Goal: Navigation & Orientation: Find specific page/section

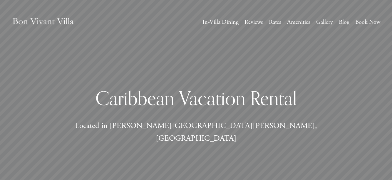
click at [300, 21] on link "Amenities" at bounding box center [298, 22] width 23 height 11
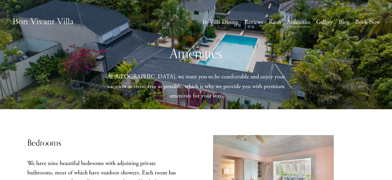
click at [343, 22] on link "Blog" at bounding box center [344, 22] width 11 height 11
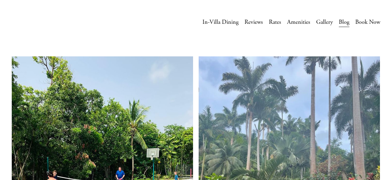
scroll to position [764, 0]
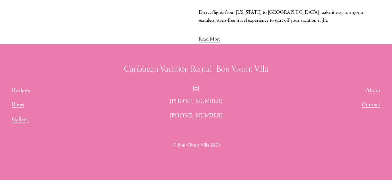
click at [18, 119] on link "Gallery" at bounding box center [20, 119] width 17 height 9
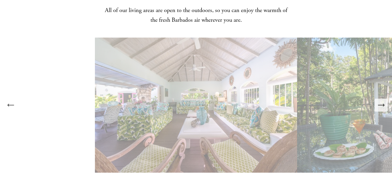
scroll to position [434, 0]
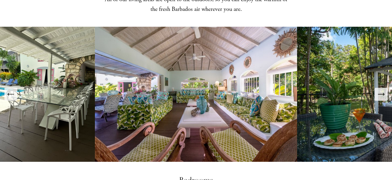
click at [381, 90] on icon "Next Slide" at bounding box center [381, 94] width 8 height 8
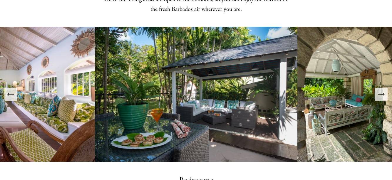
click at [381, 90] on icon "Next Slide" at bounding box center [381, 94] width 8 height 8
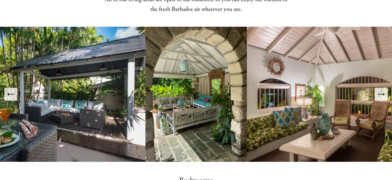
click at [381, 90] on icon "Next Slide" at bounding box center [381, 94] width 8 height 8
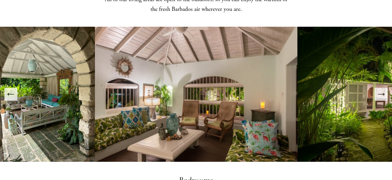
click at [381, 90] on icon "Next Slide" at bounding box center [381, 94] width 8 height 8
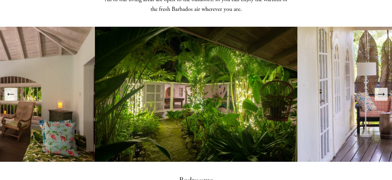
click at [381, 90] on icon "Next Slide" at bounding box center [381, 94] width 8 height 8
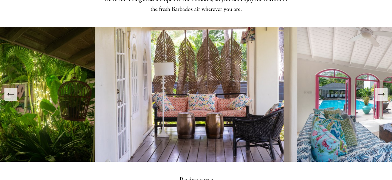
click at [381, 90] on icon "Next Slide" at bounding box center [381, 94] width 8 height 8
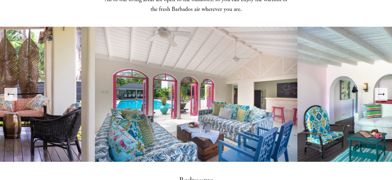
click at [381, 90] on icon "Next Slide" at bounding box center [381, 94] width 8 height 8
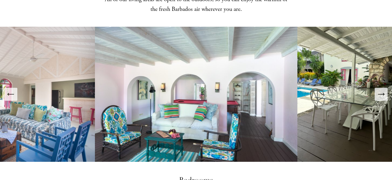
click at [381, 90] on icon "Next Slide" at bounding box center [381, 94] width 8 height 8
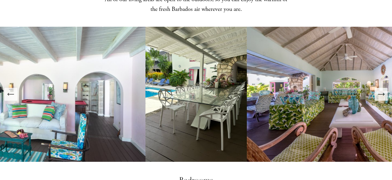
click at [381, 90] on icon "Next Slide" at bounding box center [381, 94] width 8 height 8
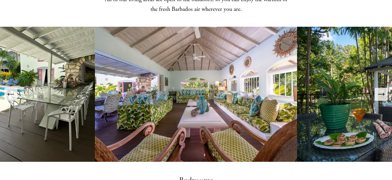
click at [381, 90] on icon "Next Slide" at bounding box center [381, 94] width 8 height 8
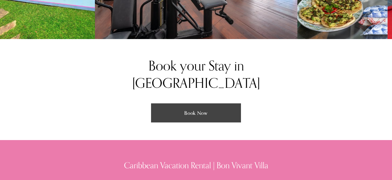
scroll to position [1060, 0]
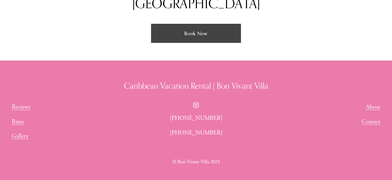
click at [372, 102] on link "About" at bounding box center [373, 106] width 14 height 9
